Goal: Task Accomplishment & Management: Use online tool/utility

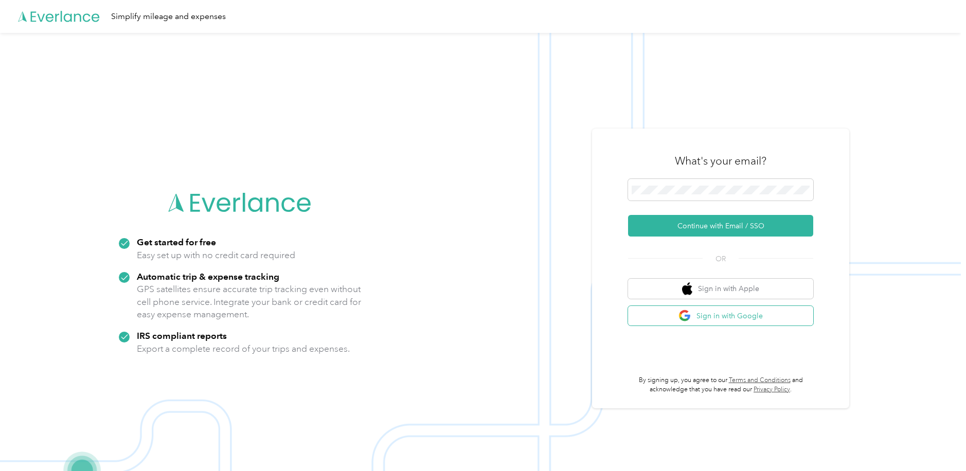
click at [738, 317] on button "Sign in with Google" at bounding box center [720, 316] width 185 height 20
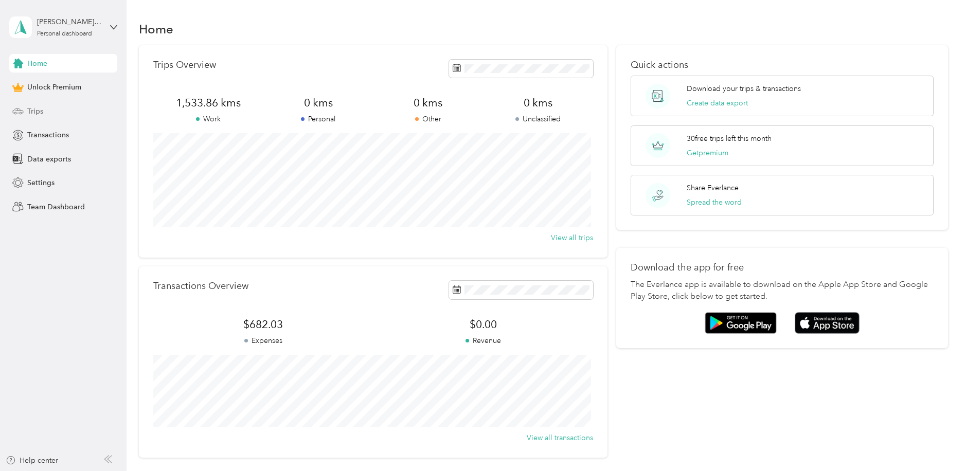
click at [58, 112] on div "Trips" at bounding box center [63, 111] width 108 height 19
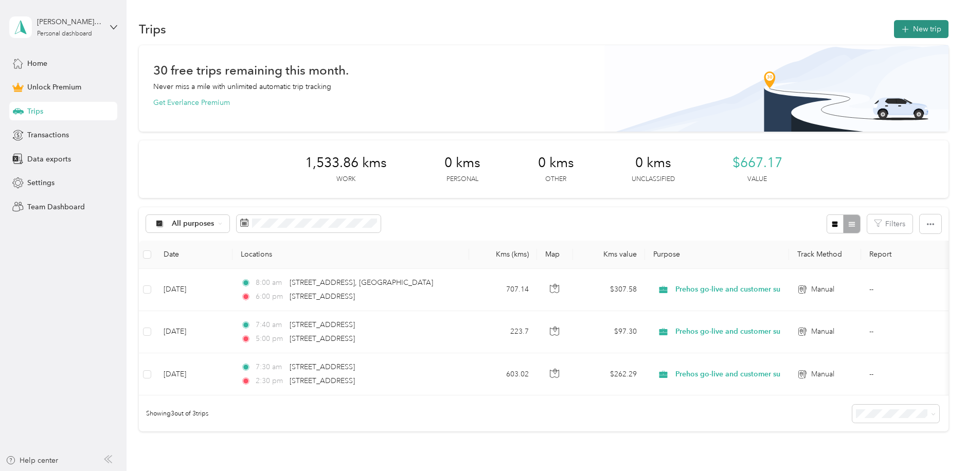
click at [911, 30] on button "New trip" at bounding box center [921, 29] width 55 height 18
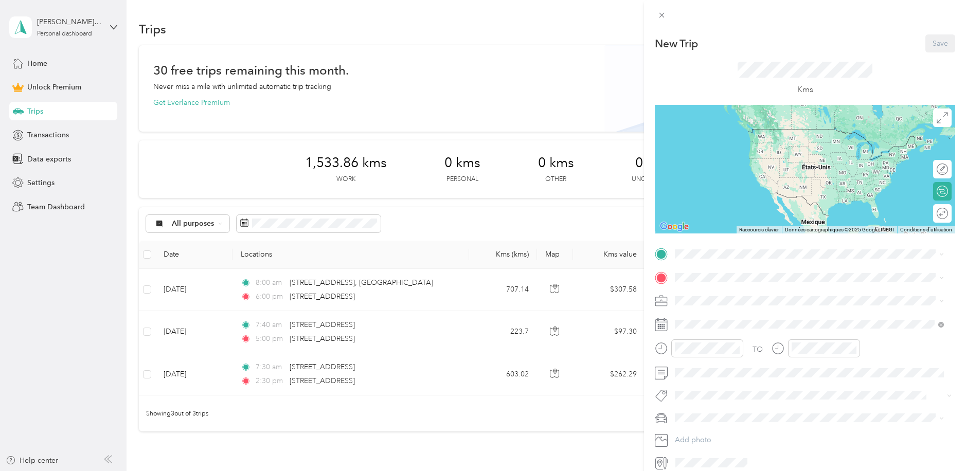
click at [711, 45] on div "New Trip Save" at bounding box center [805, 43] width 300 height 18
click at [685, 39] on p "New Trip" at bounding box center [676, 44] width 43 height 14
drag, startPoint x: 711, startPoint y: 44, endPoint x: 657, endPoint y: 40, distance: 54.7
click at [657, 40] on div "New Trip Save" at bounding box center [805, 43] width 300 height 18
click at [659, 14] on icon at bounding box center [661, 15] width 9 height 9
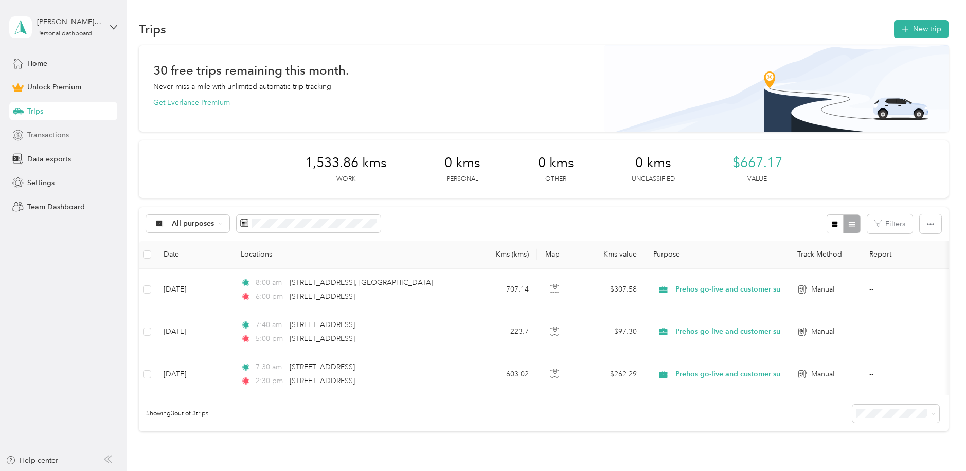
click at [53, 132] on span "Transactions" at bounding box center [48, 135] width 42 height 11
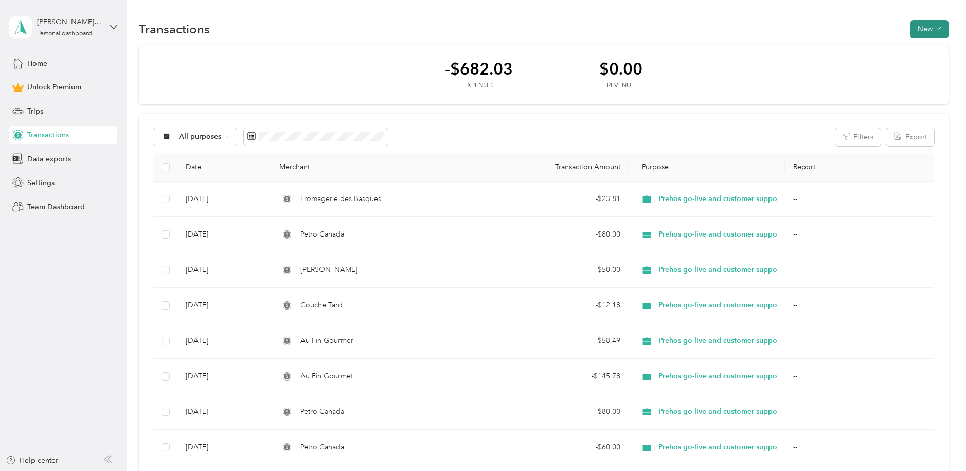
click at [924, 27] on button "New" at bounding box center [929, 29] width 38 height 18
click at [917, 51] on span "Expense" at bounding box center [924, 48] width 28 height 11
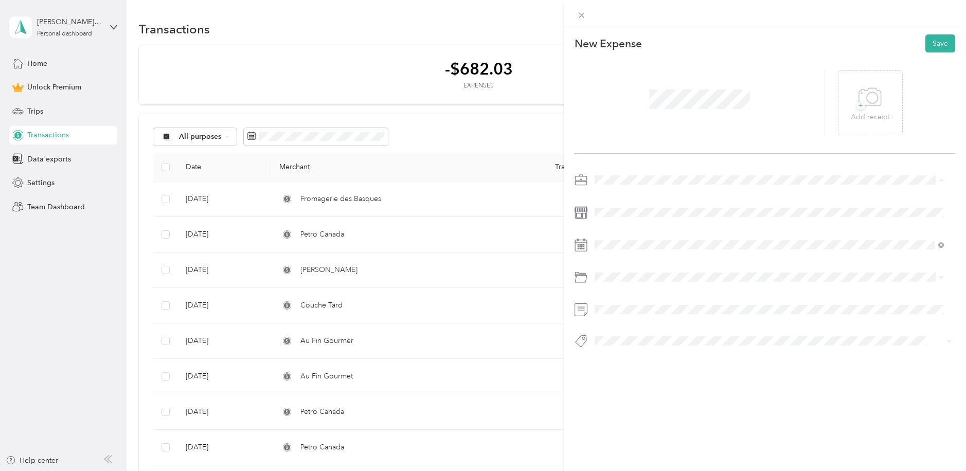
click at [719, 231] on div "Prehos go-live and customer support" at bounding box center [769, 234] width 342 height 11
click at [683, 389] on div "22" at bounding box center [681, 387] width 13 height 13
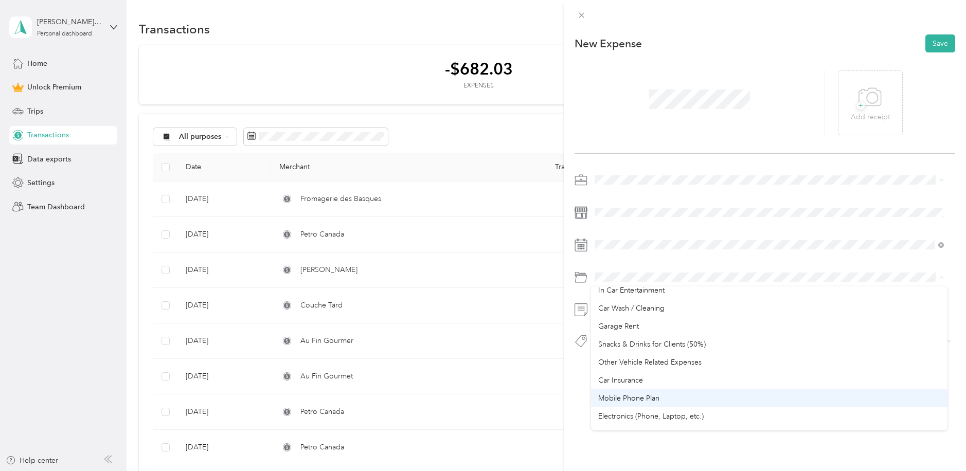
scroll to position [219, 0]
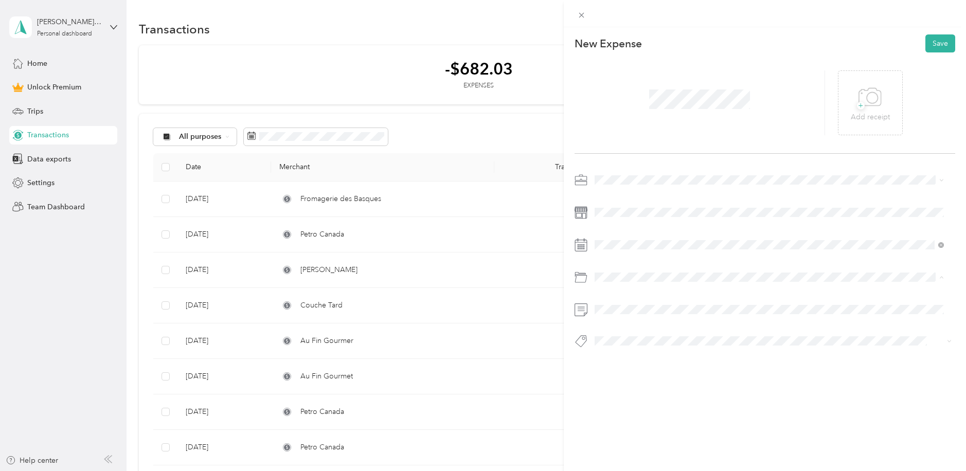
click at [691, 356] on div "Business Travel" at bounding box center [769, 352] width 342 height 11
click at [718, 382] on div "New Expense Save + Add receipt" at bounding box center [765, 209] width 403 height 364
click at [860, 109] on icon at bounding box center [869, 97] width 23 height 28
click at [615, 238] on span at bounding box center [773, 245] width 365 height 16
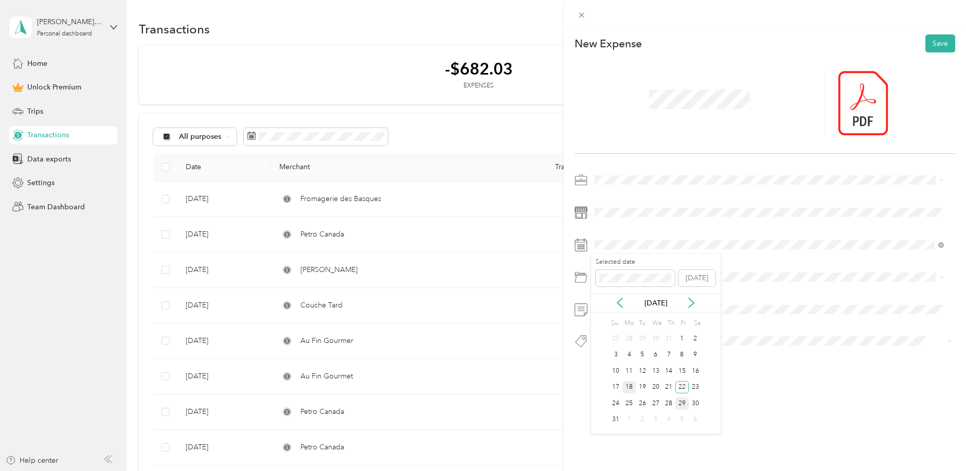
click at [630, 388] on div "18" at bounding box center [628, 387] width 13 height 13
click at [937, 46] on button "Save" at bounding box center [940, 43] width 30 height 18
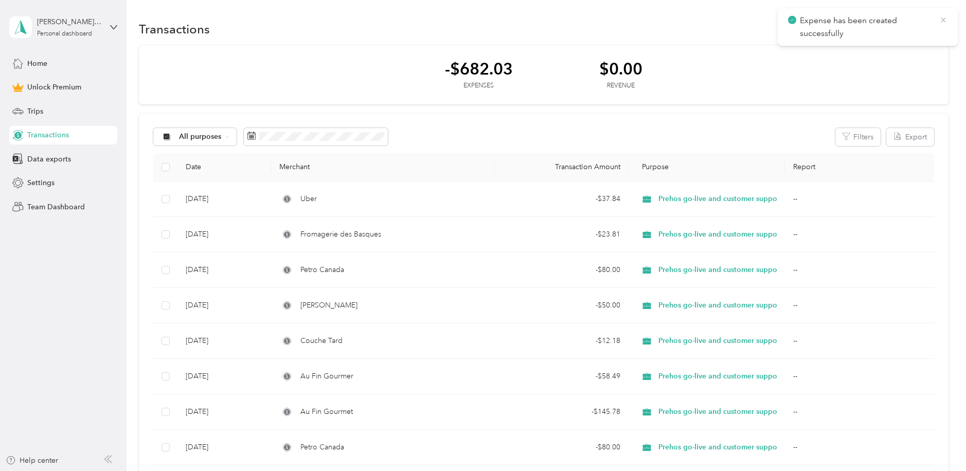
click at [946, 24] on icon at bounding box center [943, 19] width 8 height 9
click at [926, 30] on button "New" at bounding box center [929, 29] width 38 height 18
click at [923, 48] on span "Expense" at bounding box center [924, 48] width 28 height 11
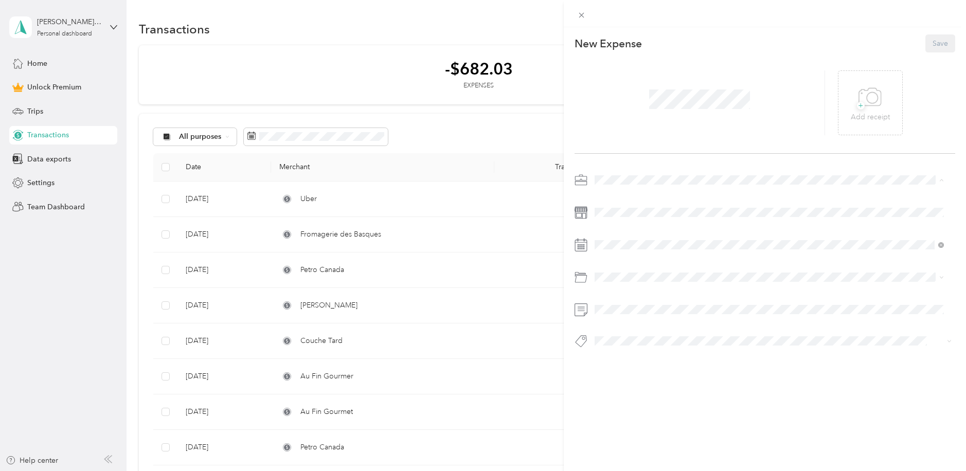
click at [641, 235] on span "Prehos go-live and customer support" at bounding box center [658, 234] width 121 height 9
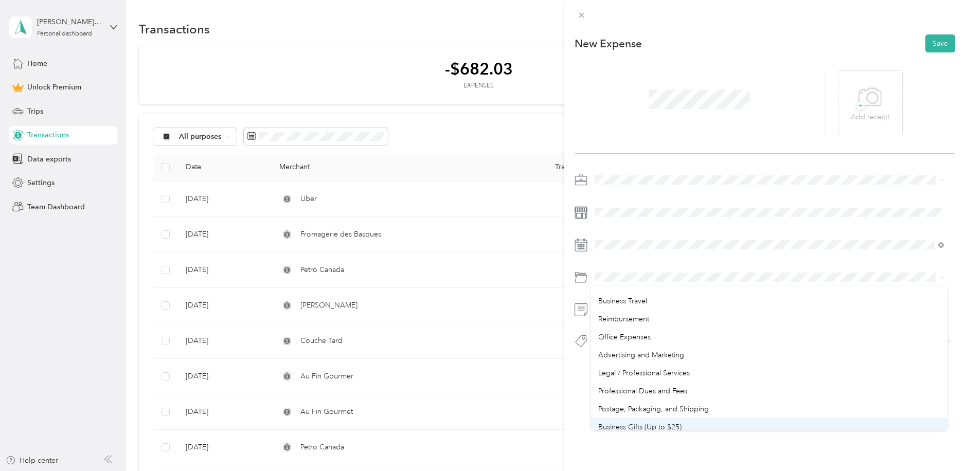
scroll to position [264, 0]
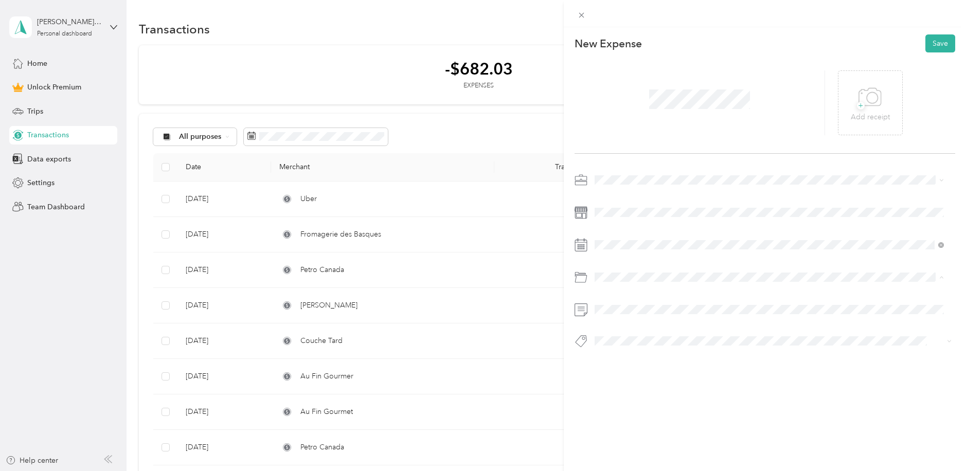
click at [644, 305] on span "Business Travel" at bounding box center [622, 306] width 49 height 9
click at [867, 103] on icon at bounding box center [872, 97] width 11 height 11
click at [929, 45] on button "Save" at bounding box center [940, 43] width 30 height 18
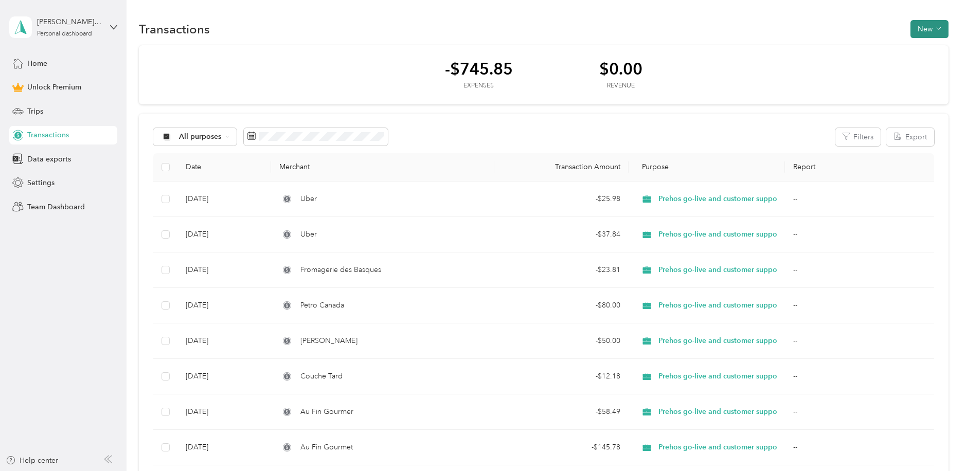
click at [936, 30] on icon "button" at bounding box center [938, 28] width 5 height 5
click at [924, 47] on span "Expense" at bounding box center [924, 48] width 28 height 11
